Goal: Information Seeking & Learning: Learn about a topic

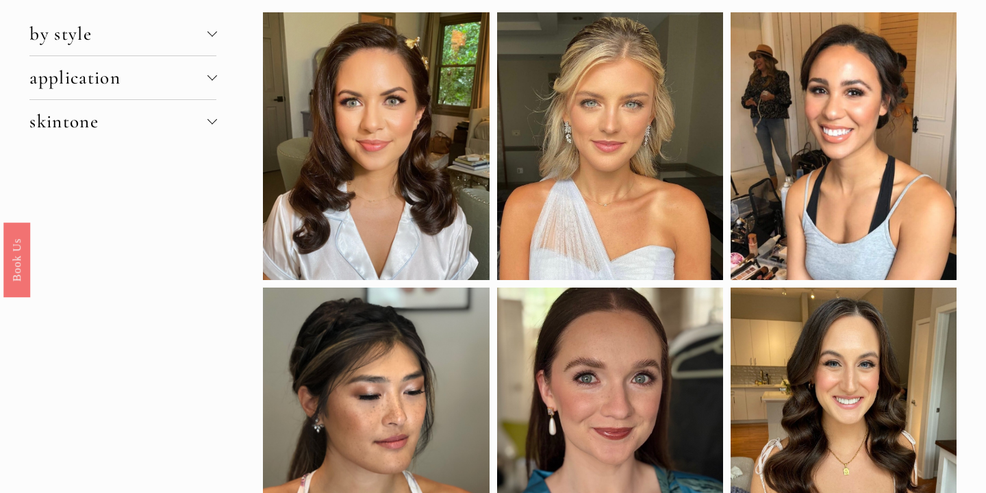
scroll to position [121, 0]
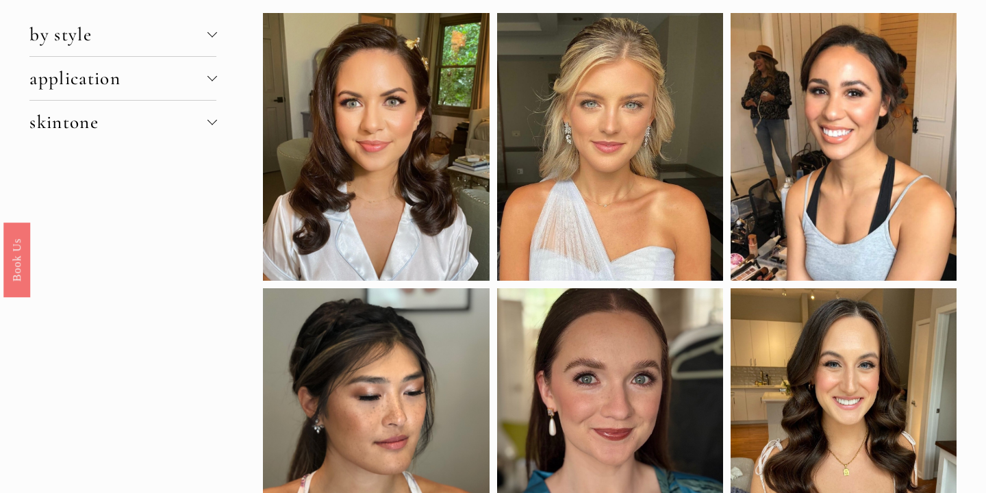
click at [70, 126] on span "skintone" at bounding box center [117, 122] width 177 height 23
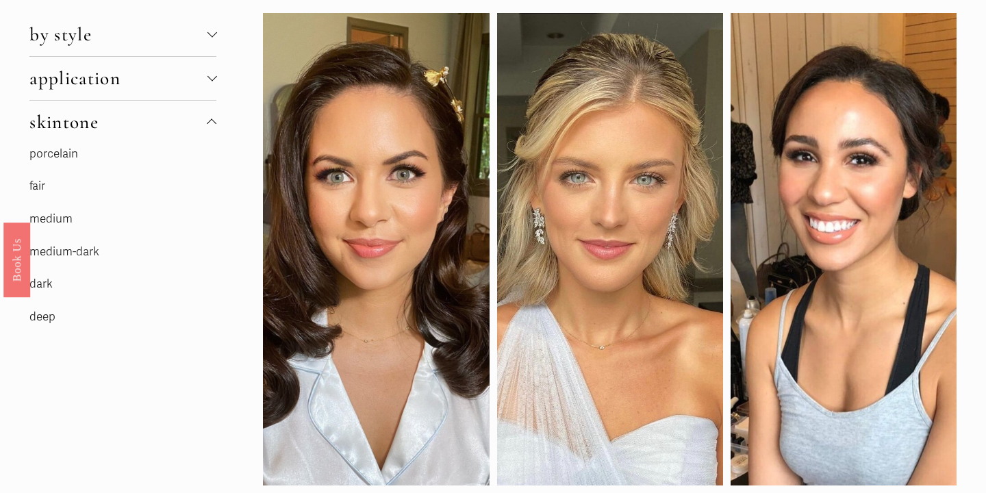
click at [55, 215] on link "medium" at bounding box center [50, 219] width 43 height 14
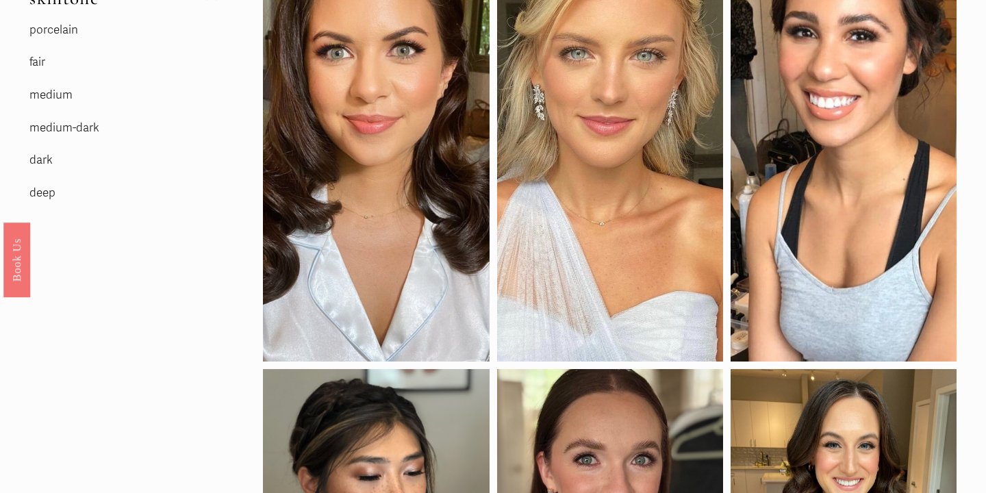
scroll to position [184, 0]
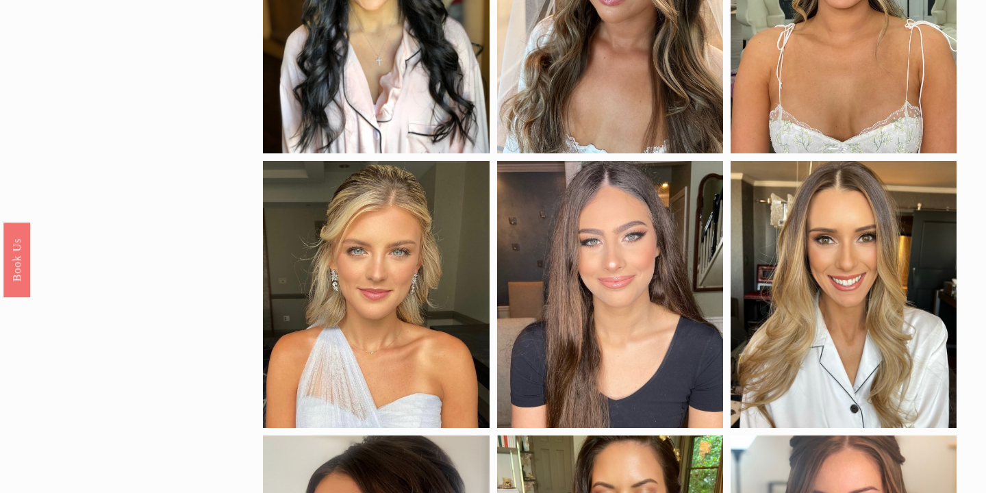
scroll to position [377, 0]
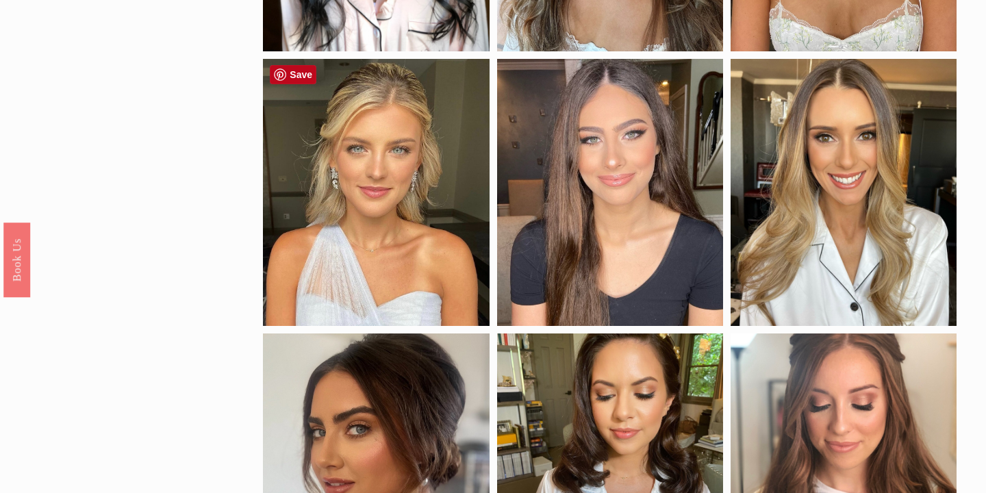
click at [371, 240] on div at bounding box center [376, 192] width 226 height 267
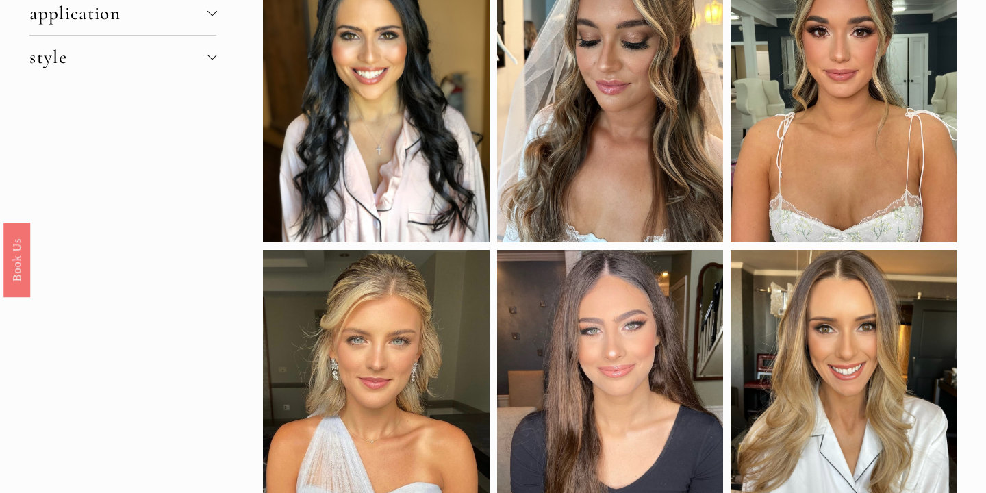
scroll to position [199, 0]
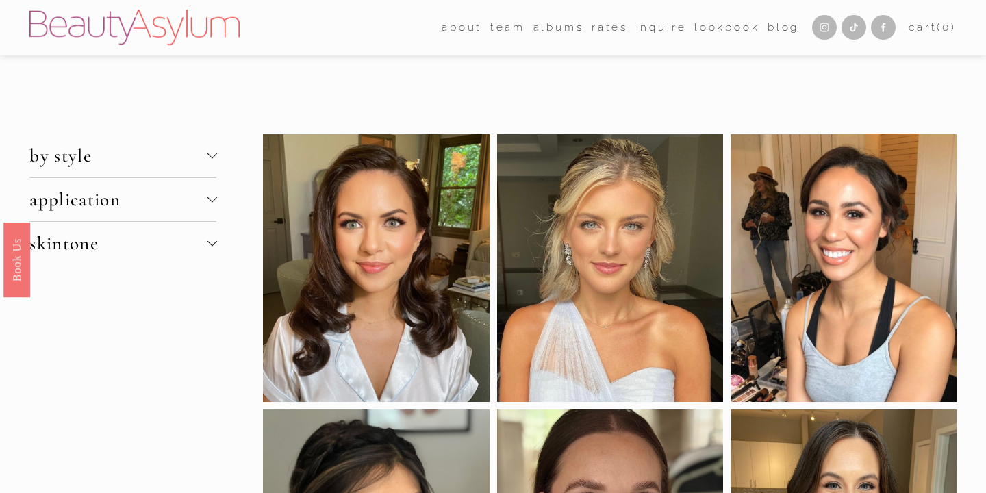
click at [77, 202] on span "application" at bounding box center [117, 199] width 177 height 23
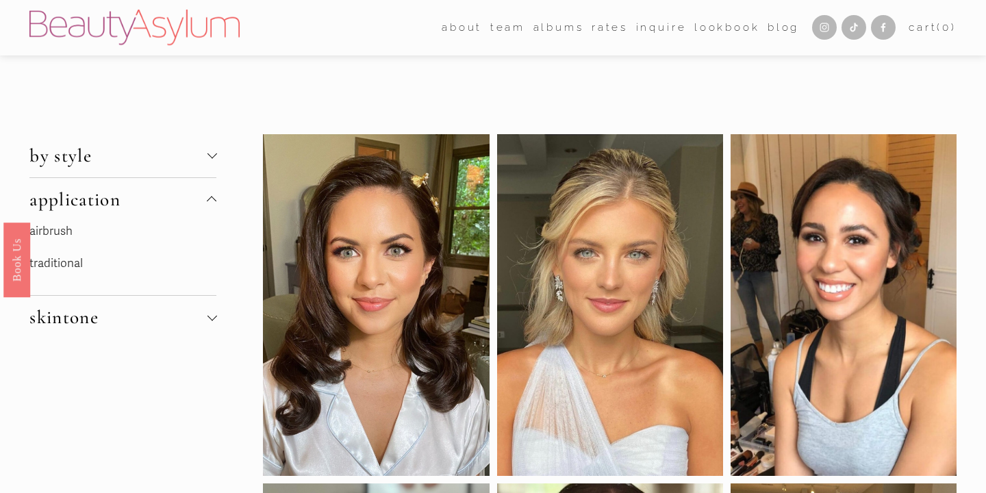
click at [70, 226] on link "airbrush" at bounding box center [50, 231] width 43 height 14
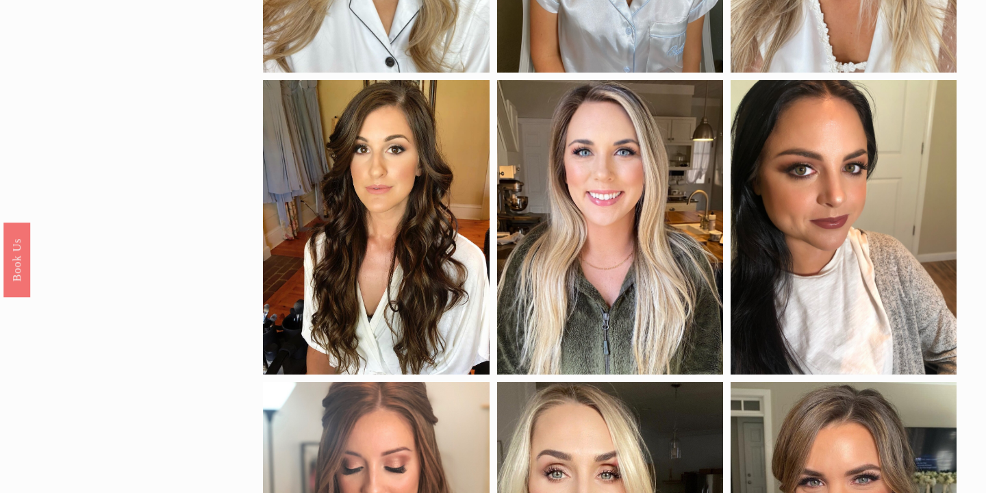
scroll to position [38, 0]
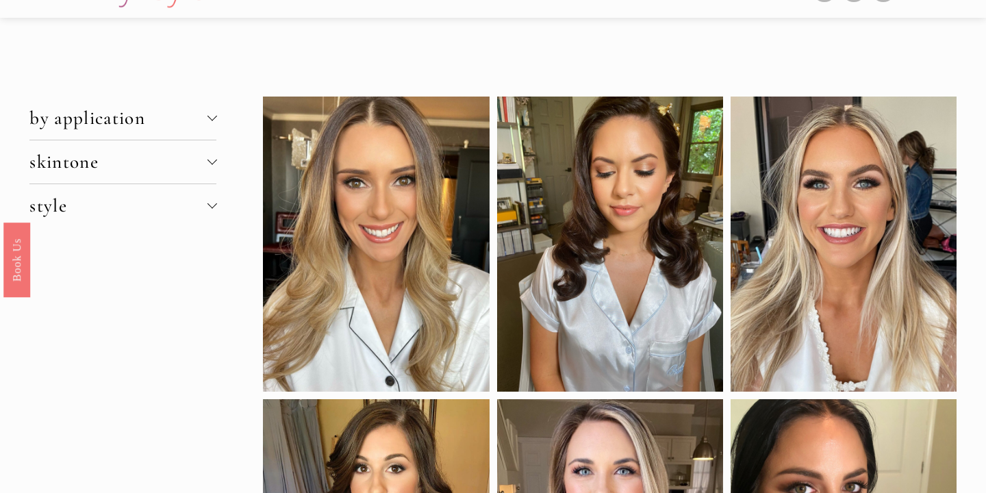
click at [85, 170] on span "skintone" at bounding box center [117, 162] width 177 height 23
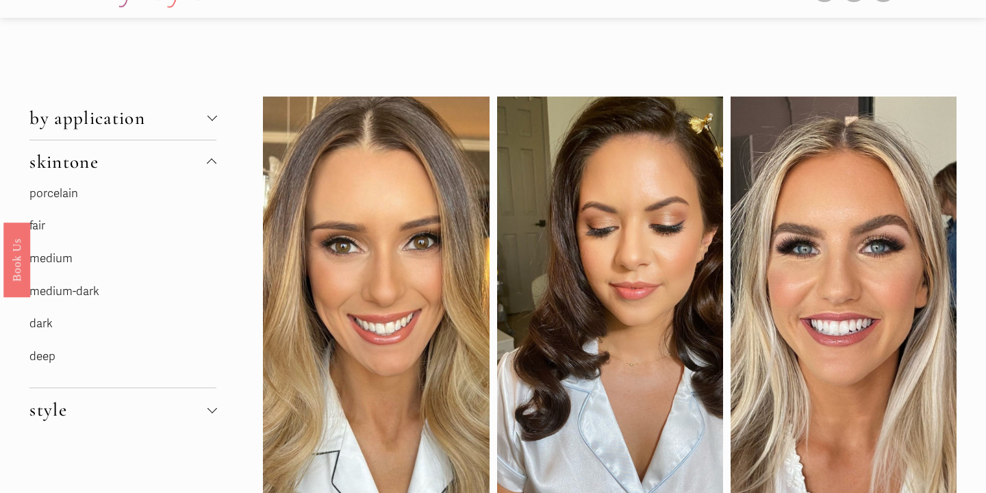
click at [93, 114] on span "by application" at bounding box center [117, 118] width 177 height 23
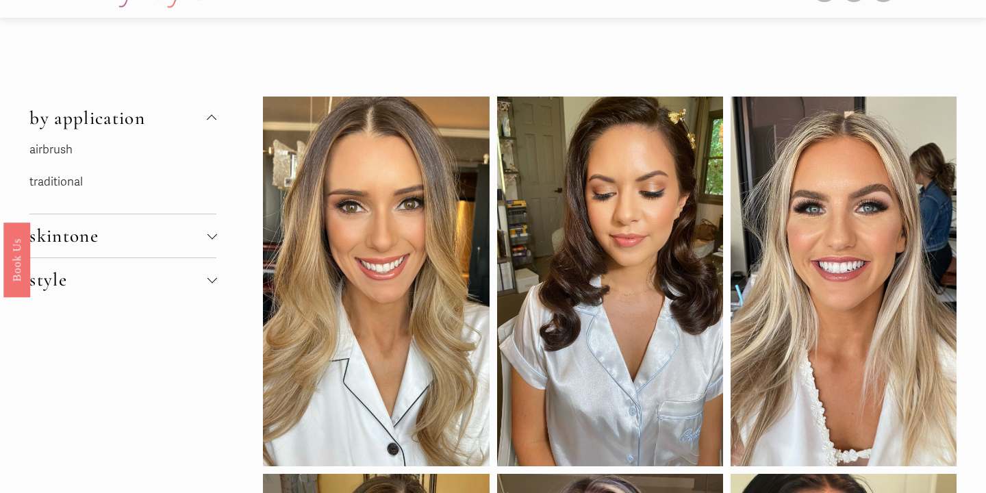
click at [60, 185] on link "traditional" at bounding box center [55, 182] width 53 height 14
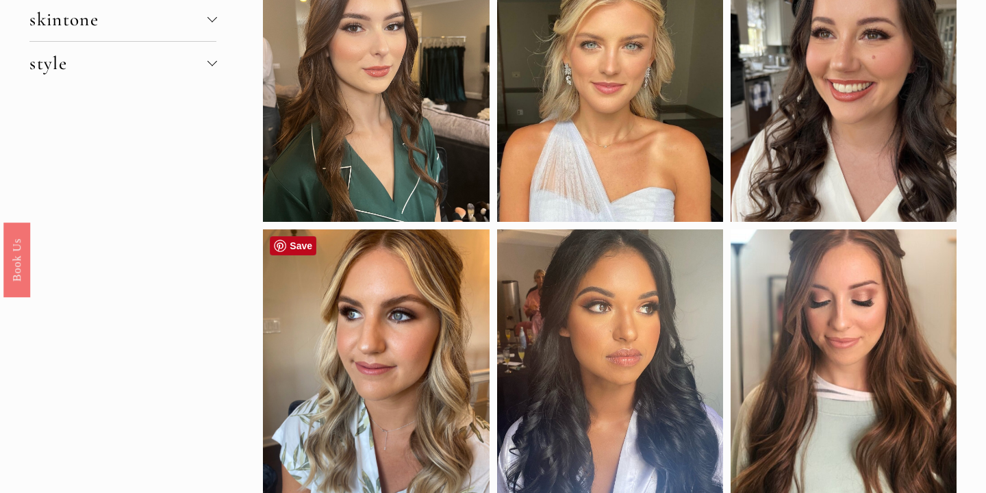
scroll to position [110, 0]
